Goal: Register for event/course

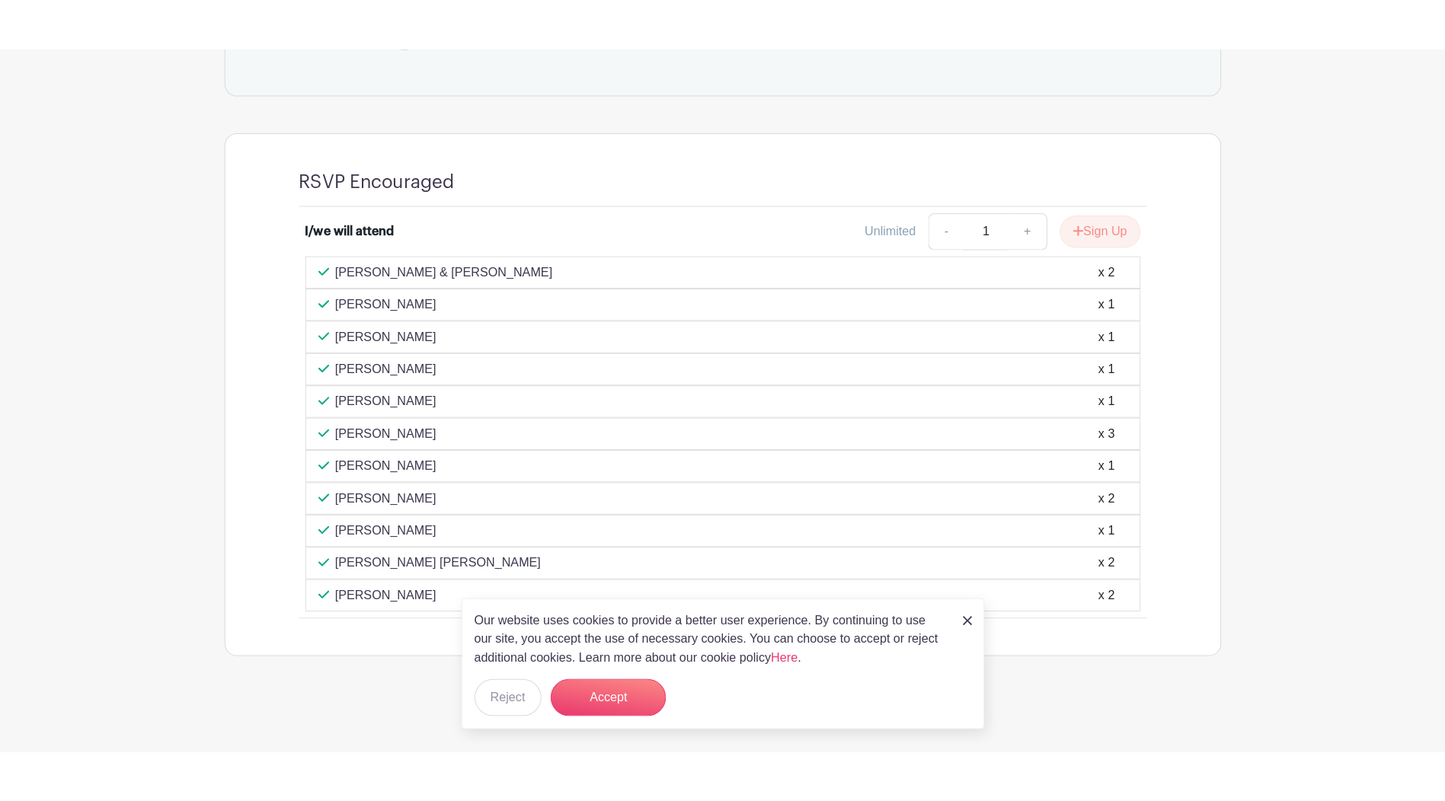
scroll to position [693, 0]
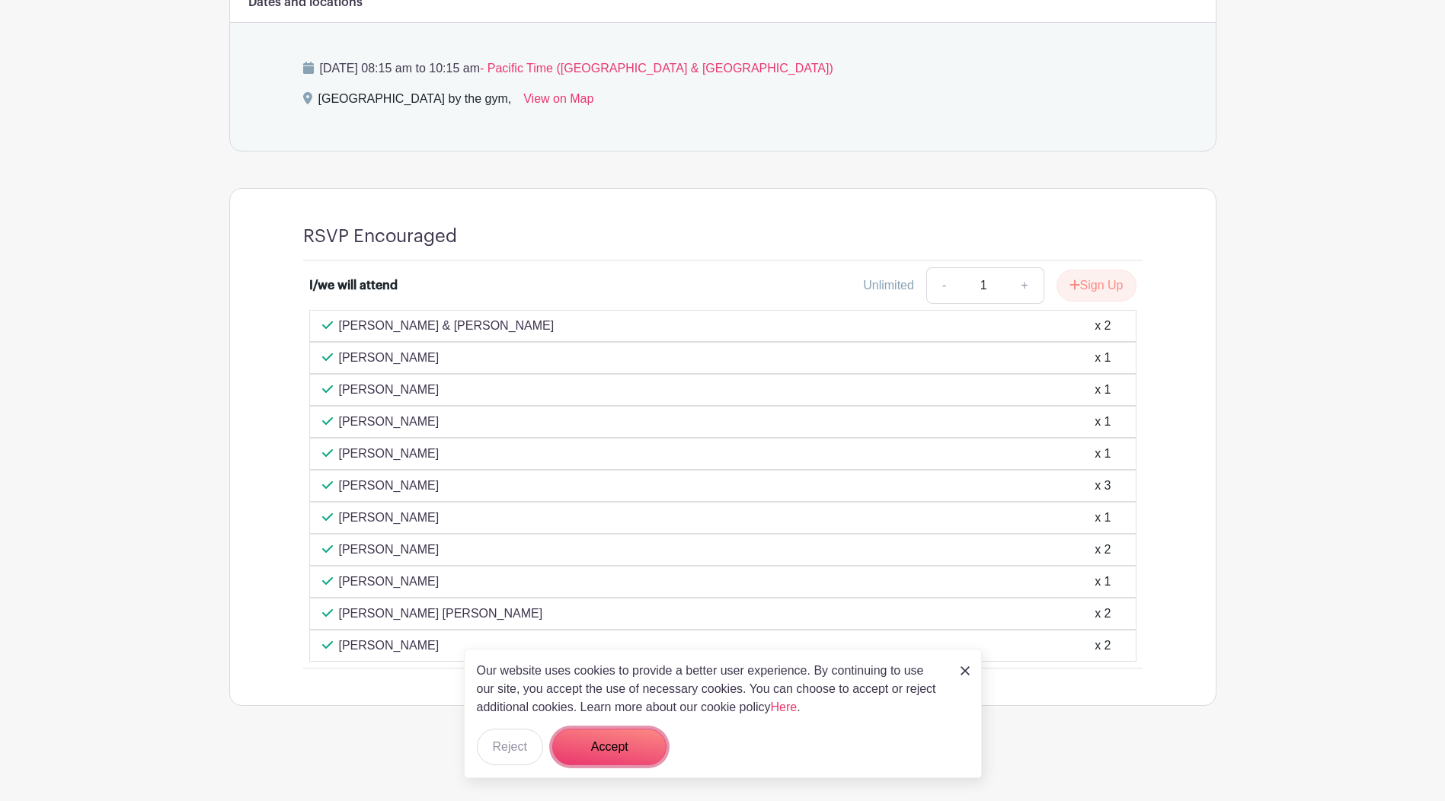
click at [624, 696] on button "Accept" at bounding box center [609, 747] width 114 height 37
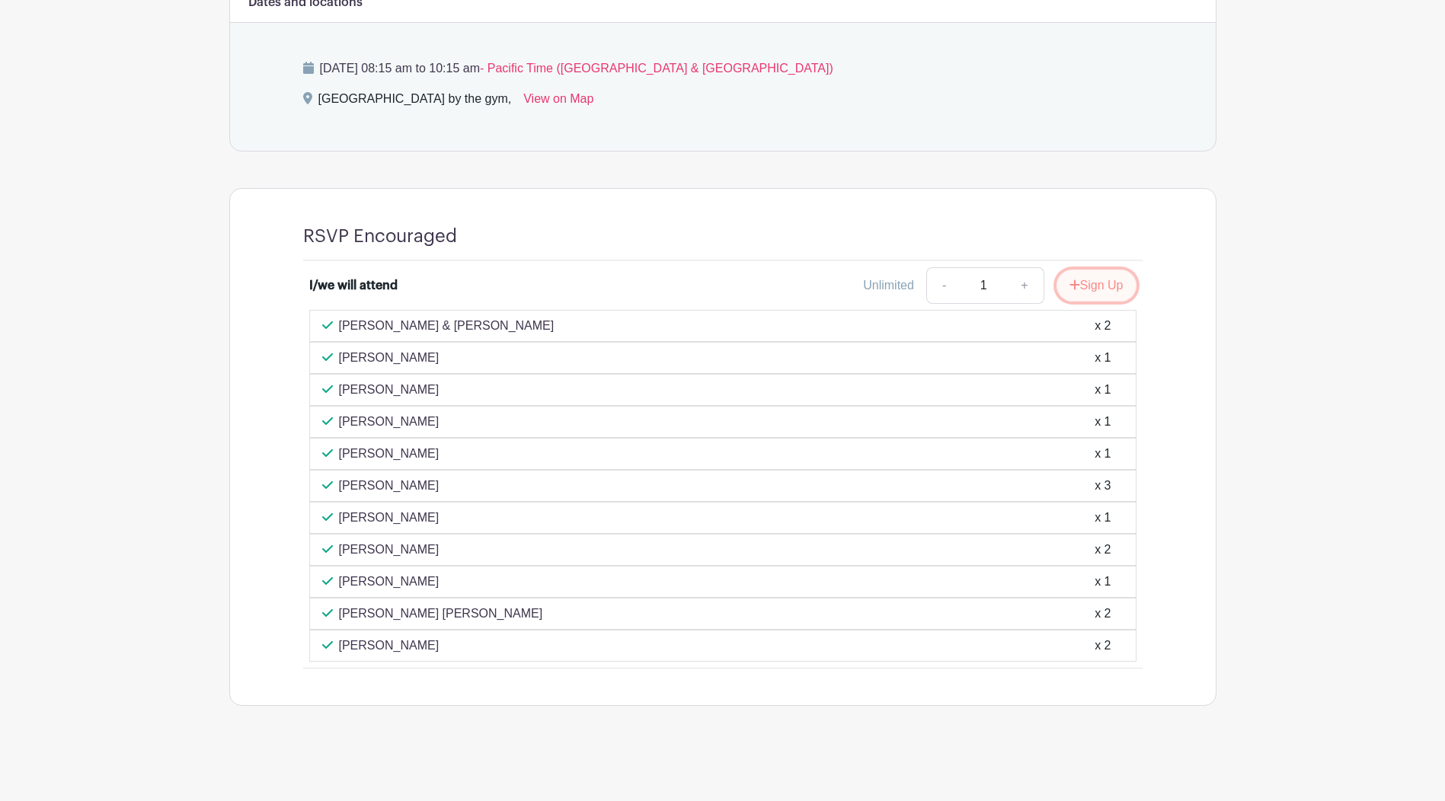
click at [1095, 289] on button "Sign Up" at bounding box center [1097, 286] width 80 height 32
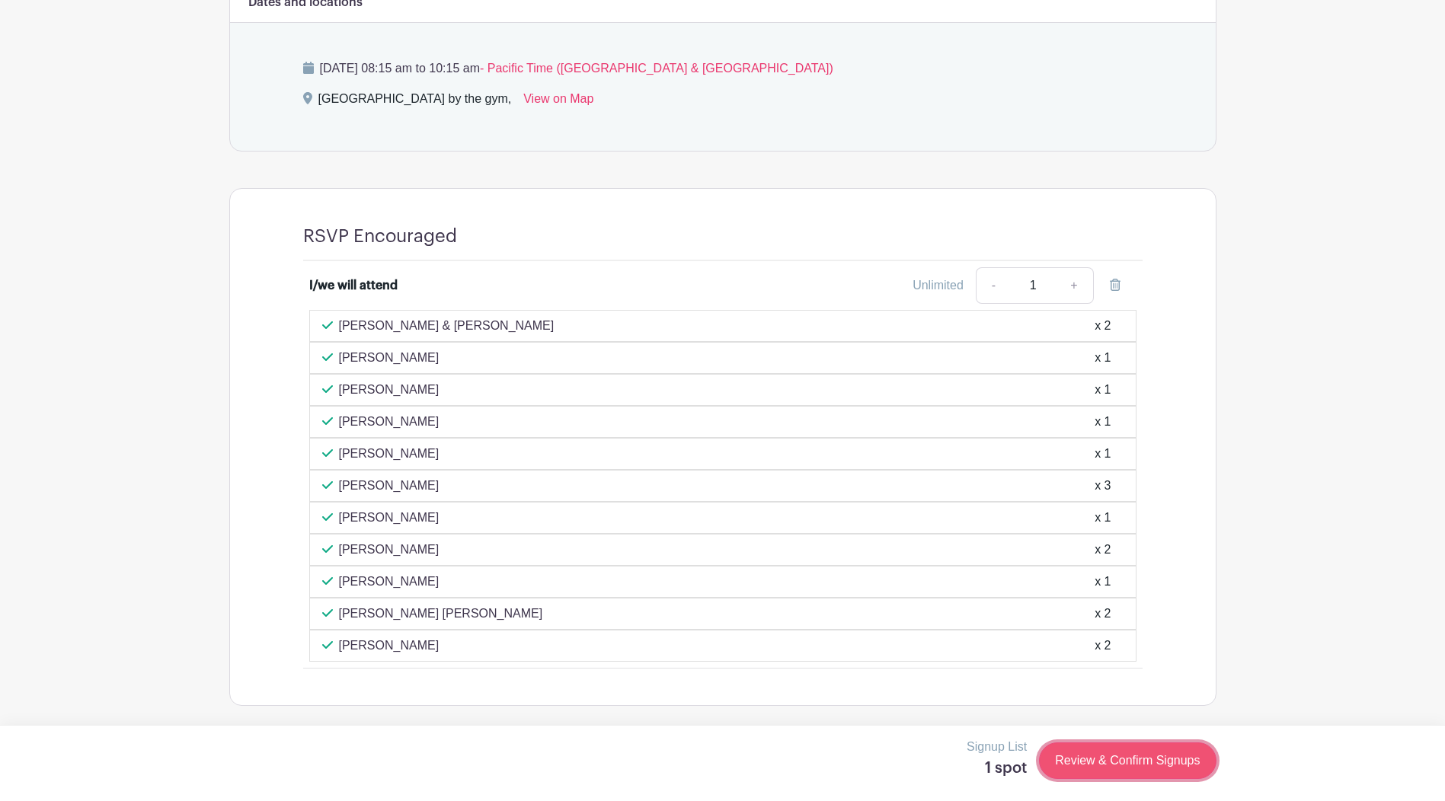
click at [1073, 696] on link "Review & Confirm Signups" at bounding box center [1127, 761] width 177 height 37
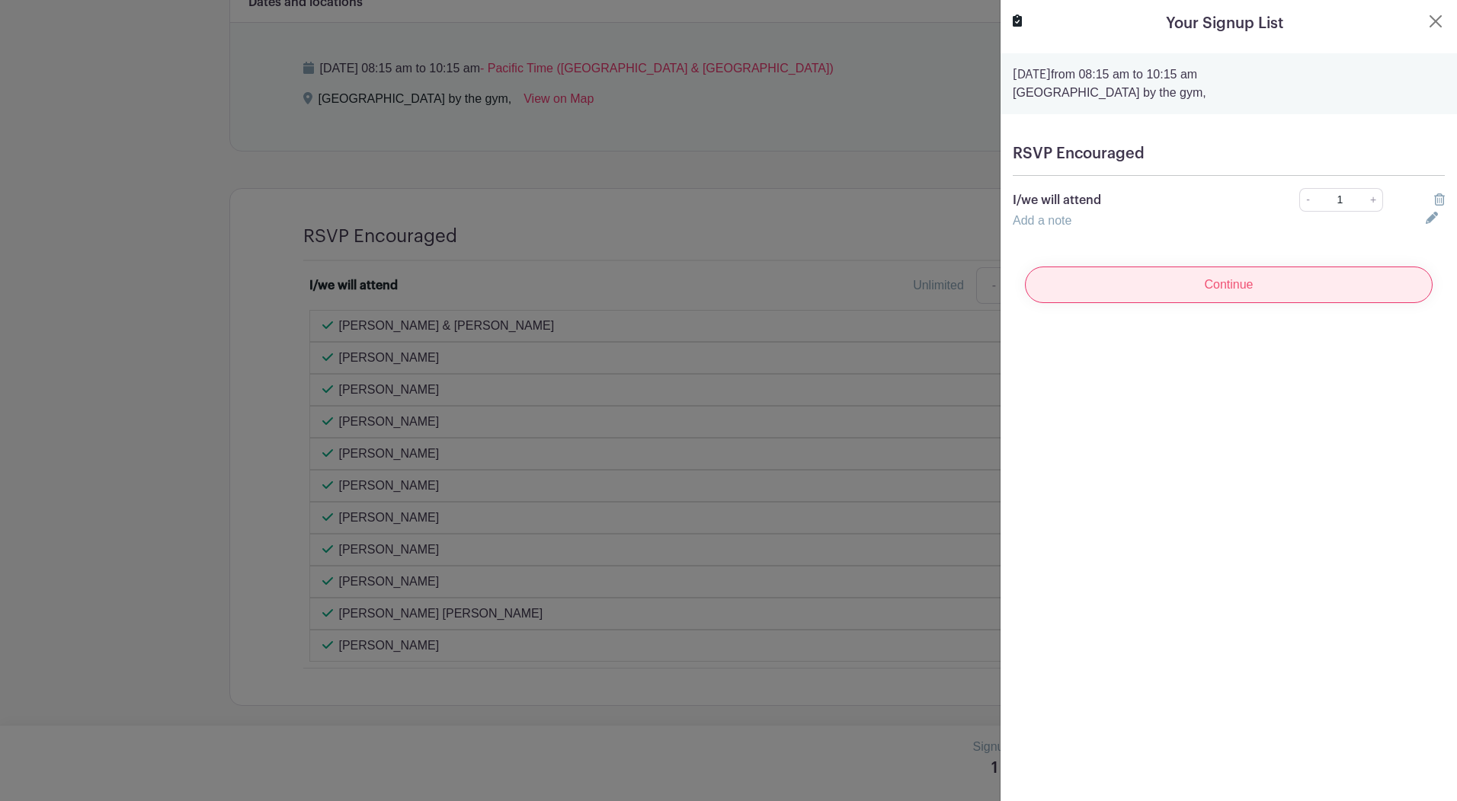
click at [1242, 281] on input "Continue" at bounding box center [1229, 285] width 408 height 37
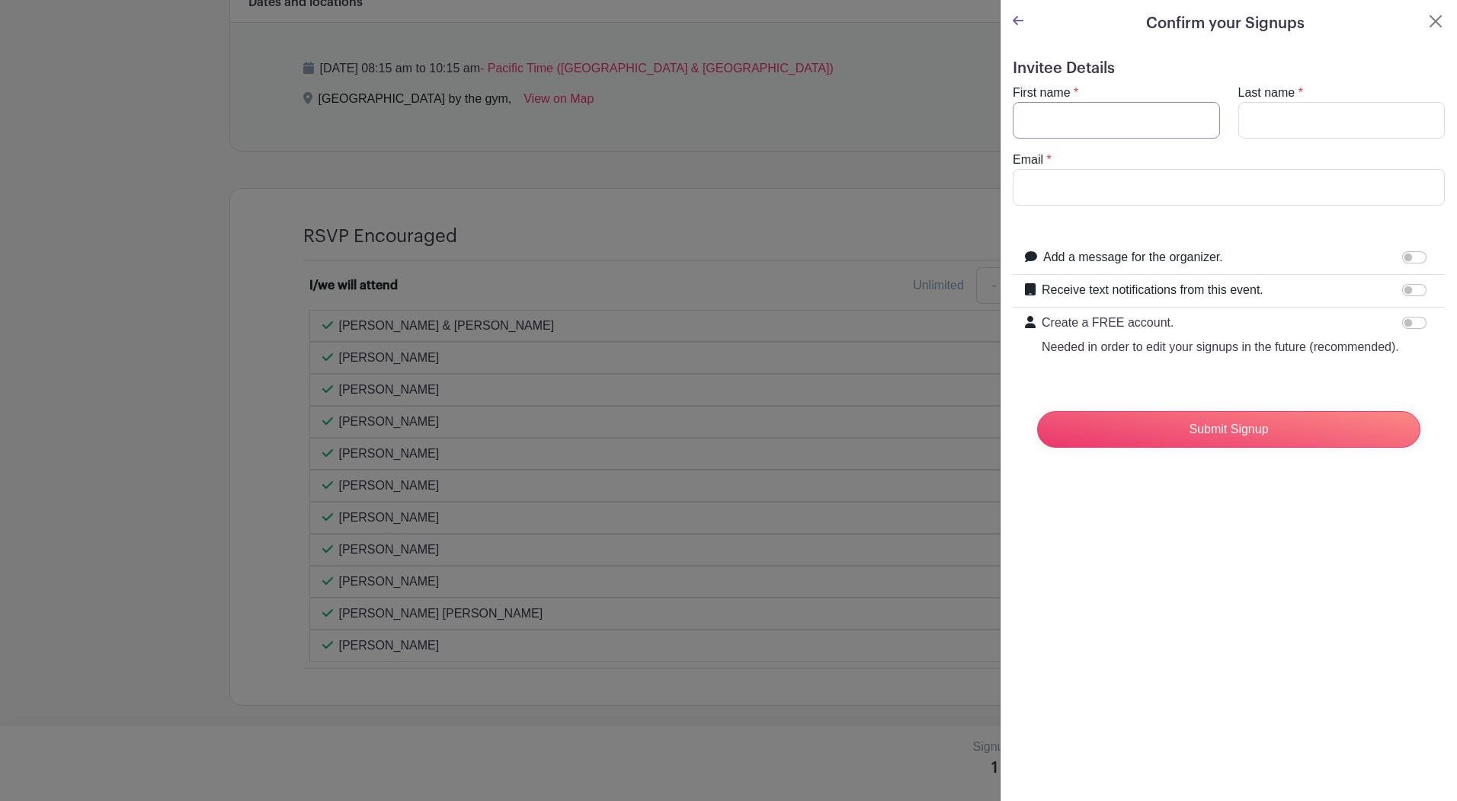
click at [1086, 113] on input "First name" at bounding box center [1115, 120] width 207 height 37
type input "Amber"
type input "[PERSON_NAME]"
type input "[EMAIL_ADDRESS][PERSON_NAME][DOMAIN_NAME]"
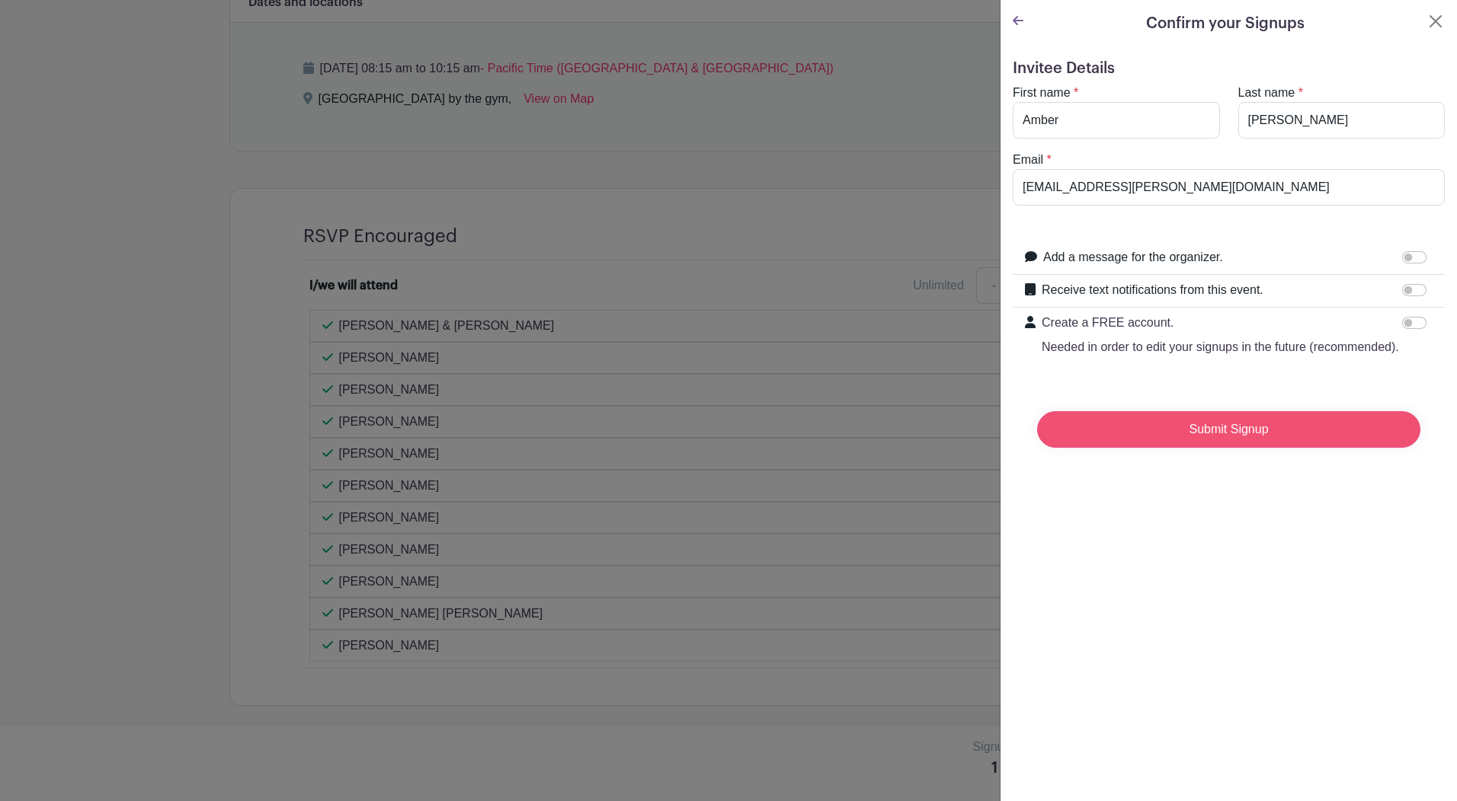
click at [1165, 443] on input "Submit Signup" at bounding box center [1228, 429] width 383 height 37
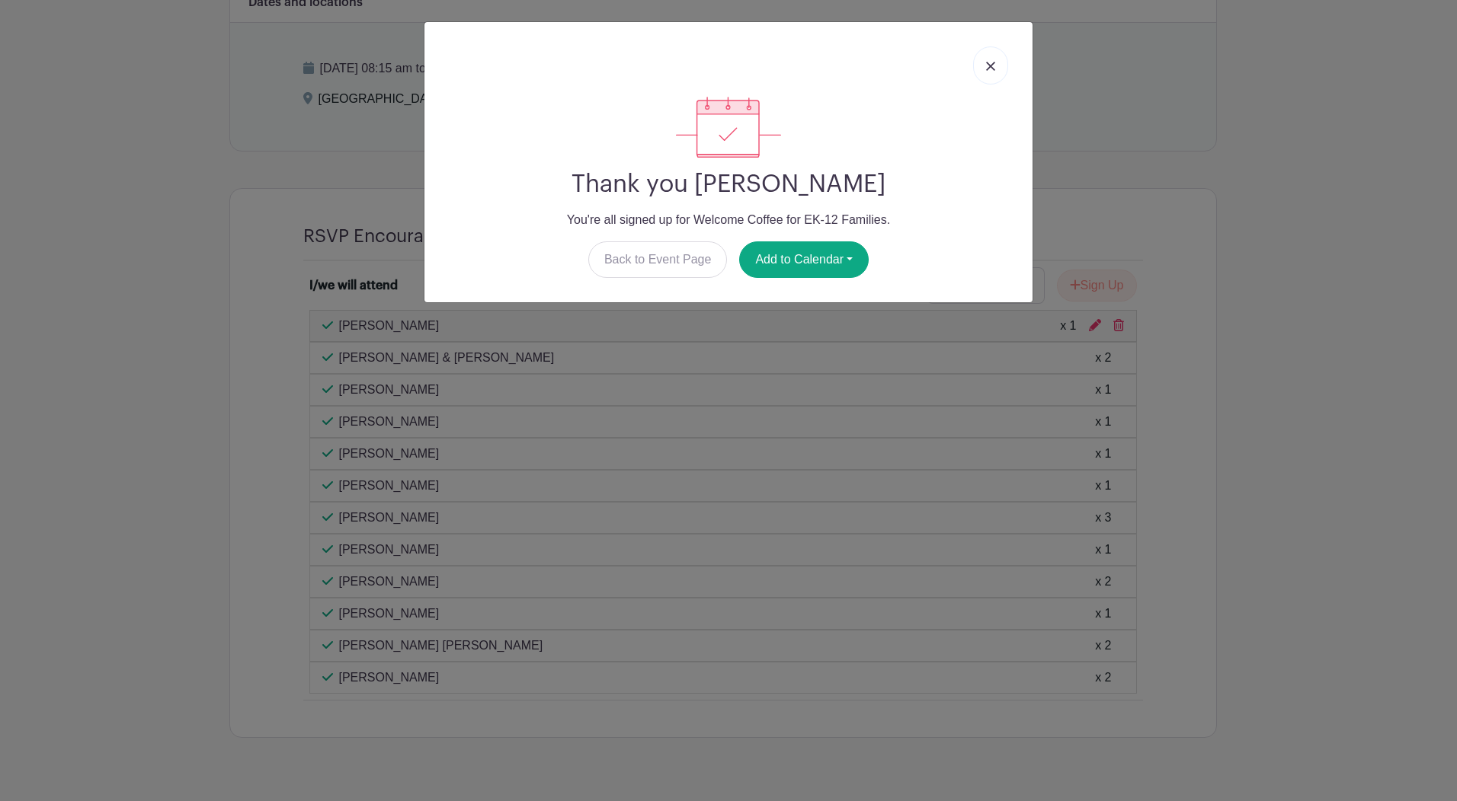
click at [991, 62] on img at bounding box center [990, 66] width 9 height 9
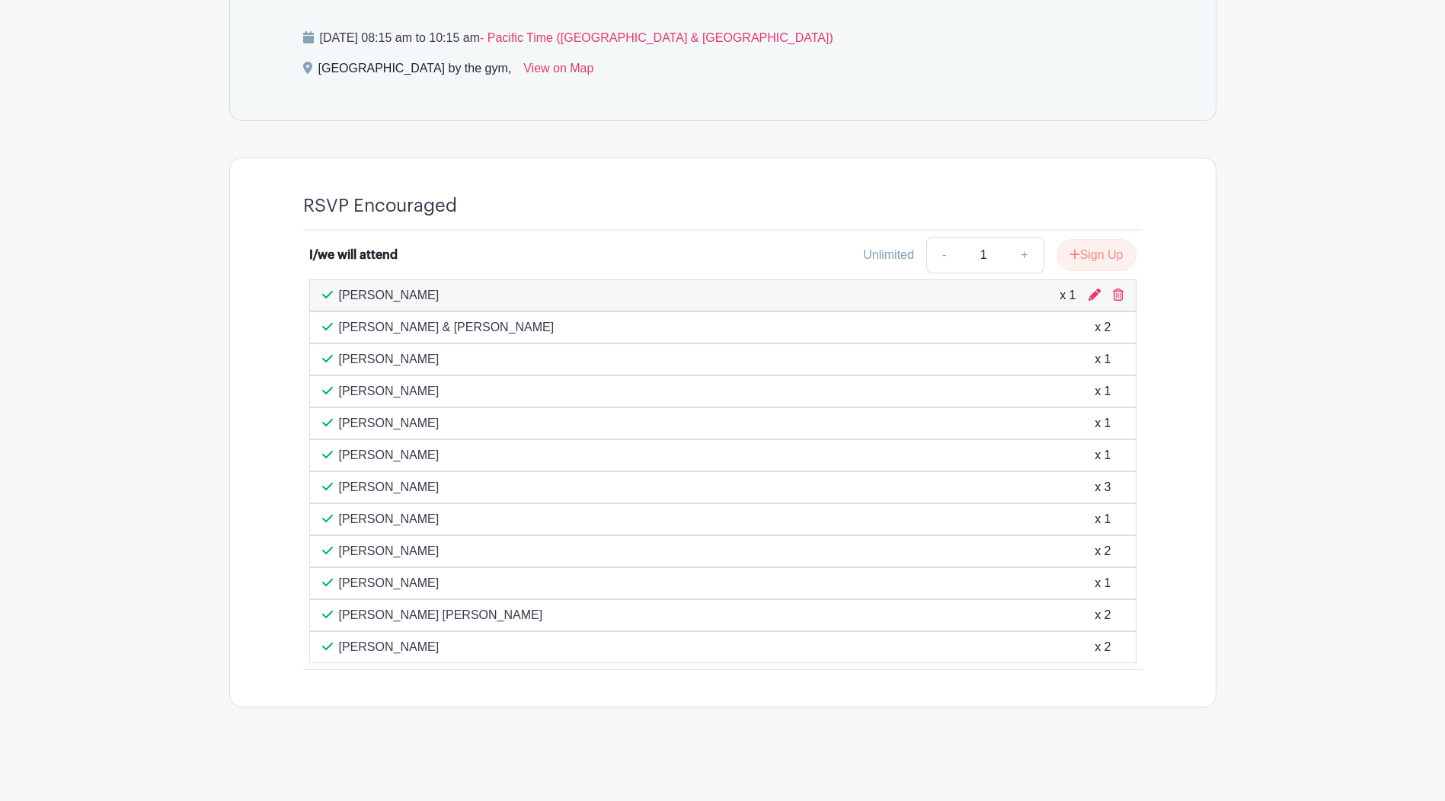
scroll to position [725, 0]
